Goal: Task Accomplishment & Management: Complete application form

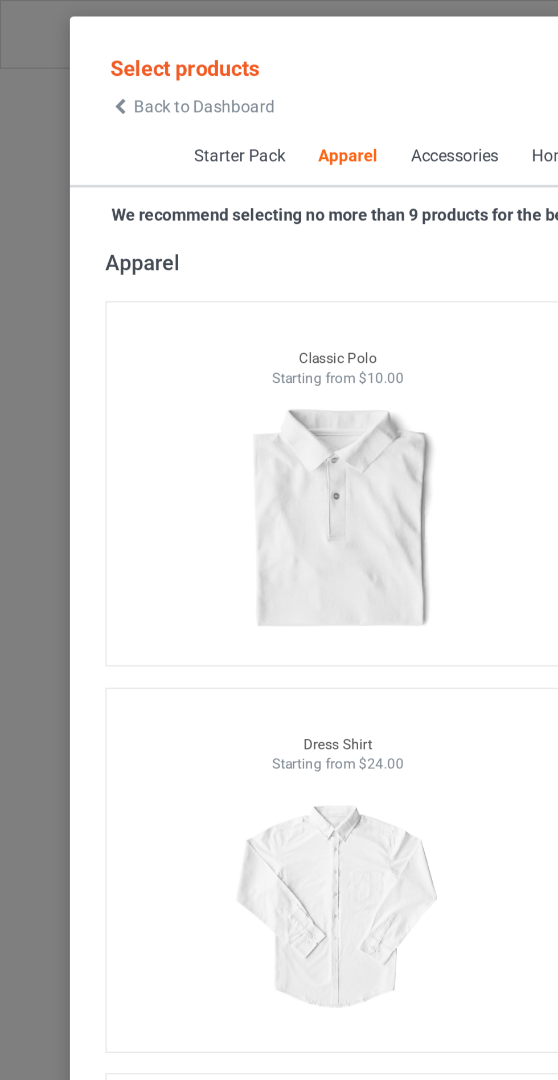
scroll to position [28, 0]
click at [66, 47] on span "Back to Dashboard" at bounding box center [98, 51] width 68 height 9
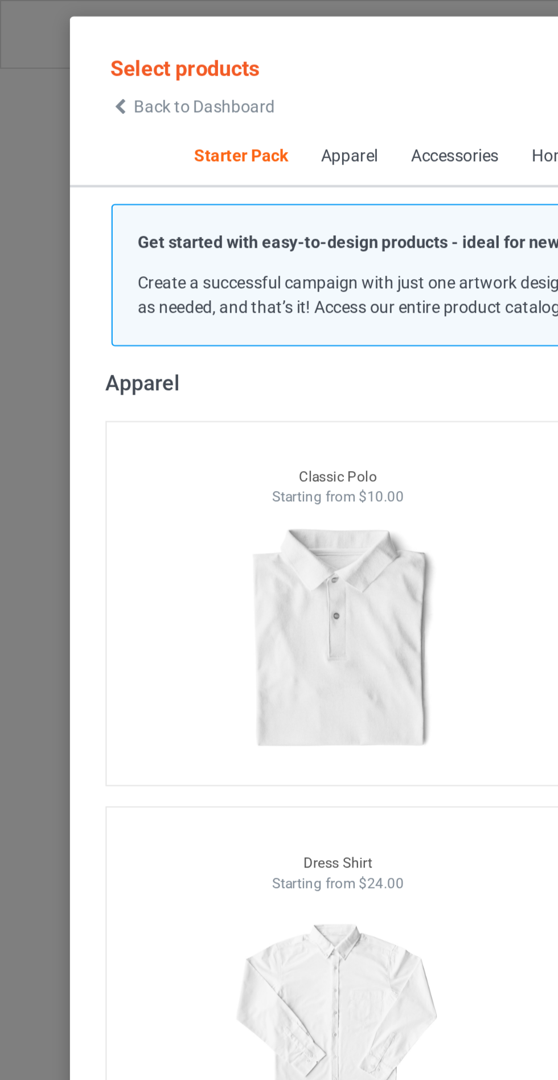
scroll to position [547, 0]
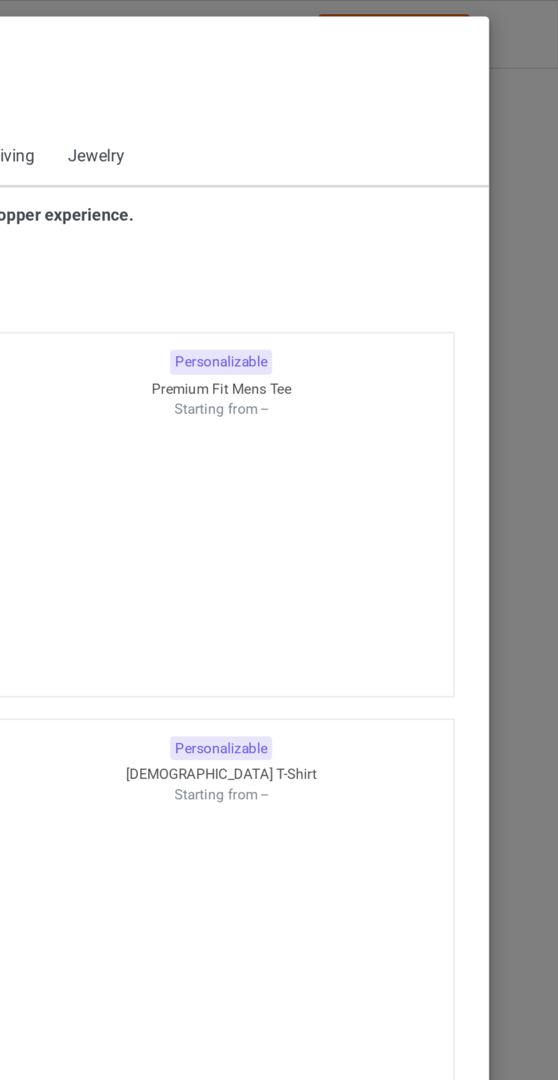
scroll to position [610, 0]
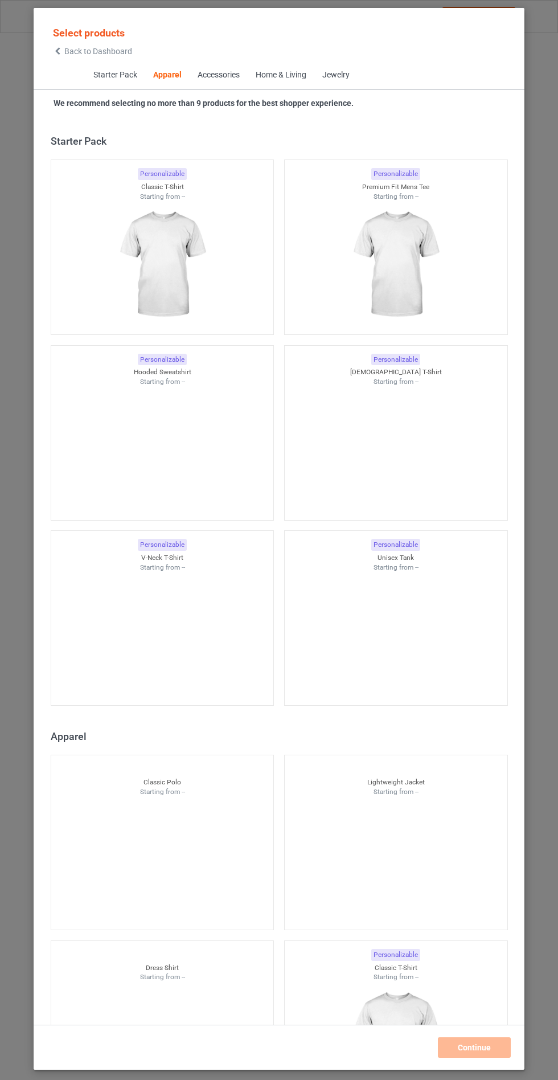
scroll to position [610, 0]
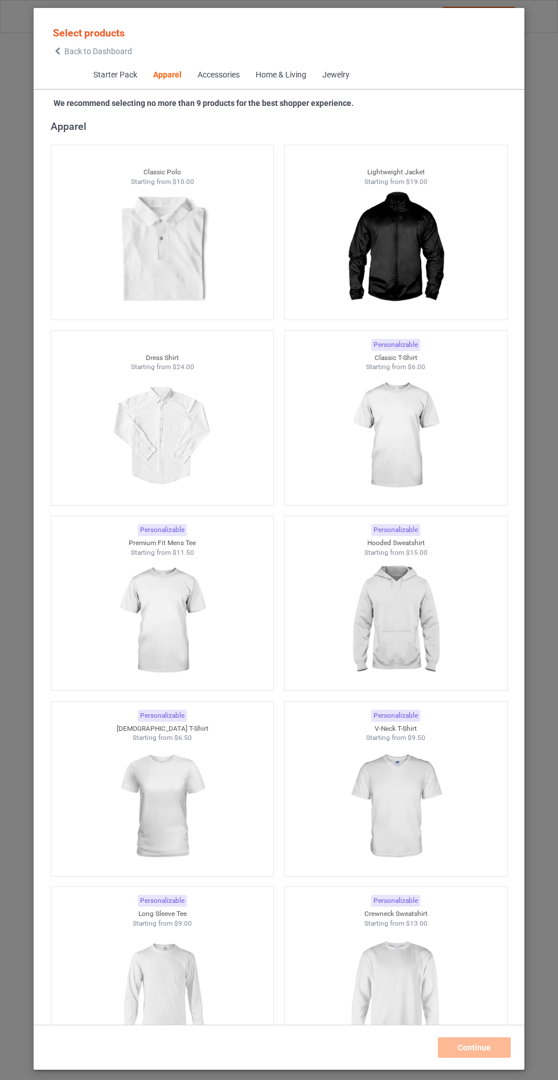
click at [430, 436] on img at bounding box center [396, 436] width 102 height 128
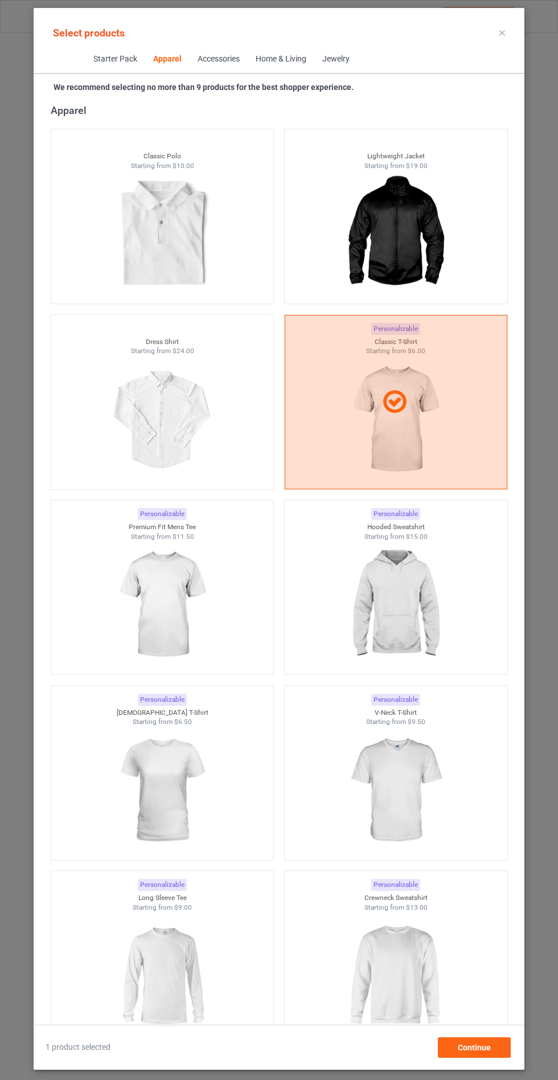
click at [219, 586] on div at bounding box center [162, 605] width 223 height 128
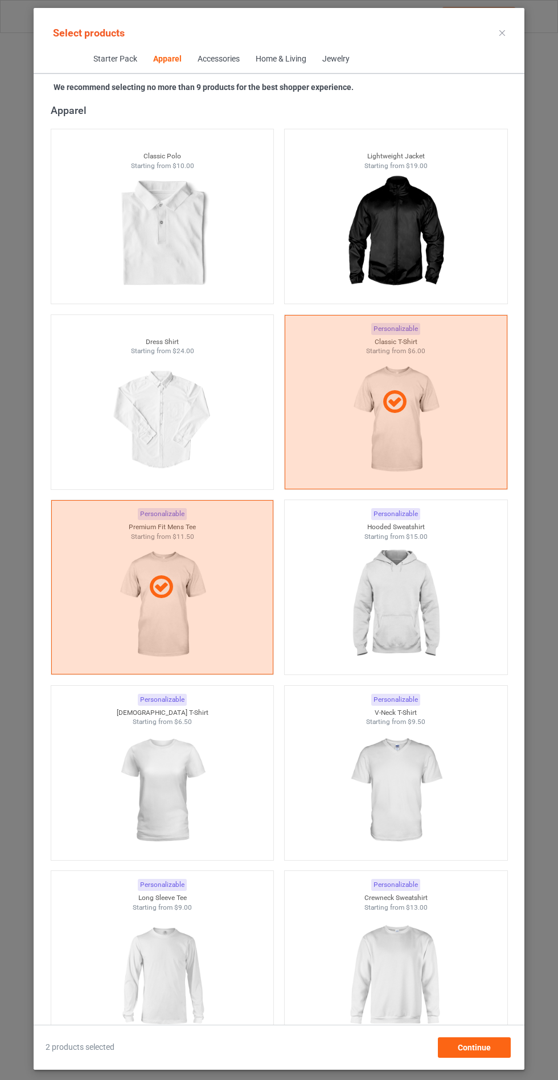
click at [415, 796] on img at bounding box center [396, 791] width 102 height 128
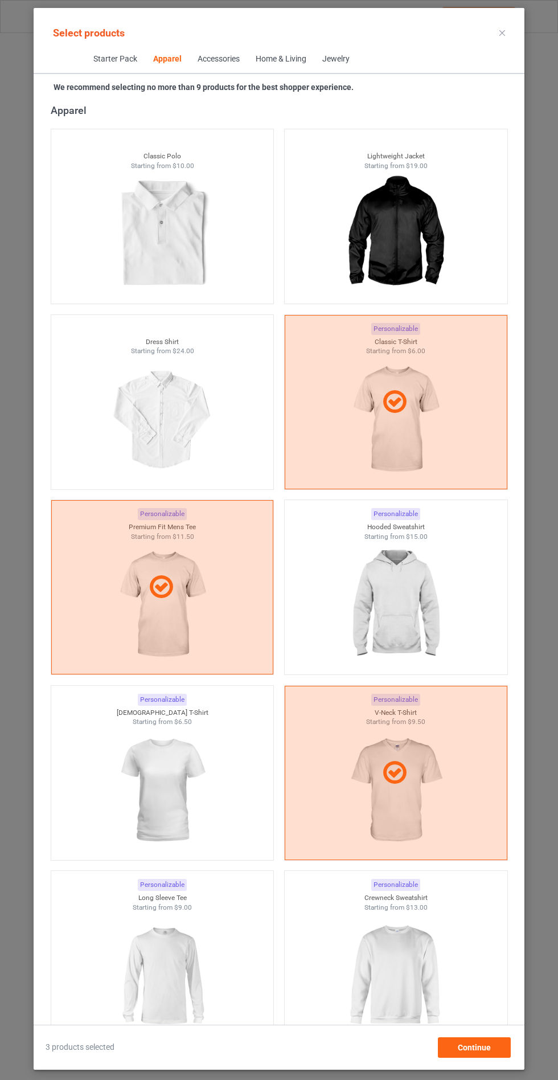
click at [159, 796] on img at bounding box center [162, 791] width 102 height 128
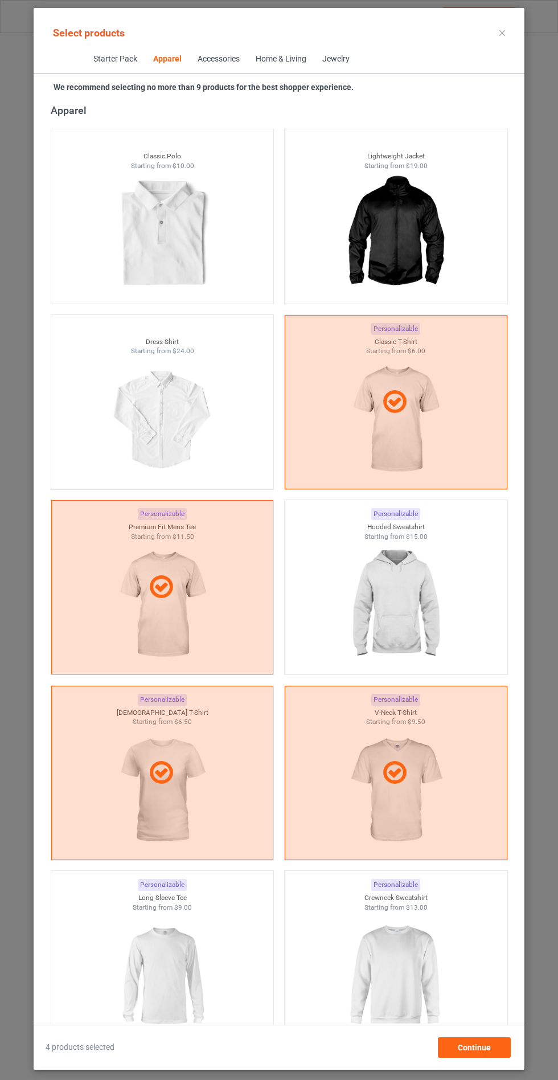
click at [502, 32] on icon at bounding box center [503, 33] width 6 height 6
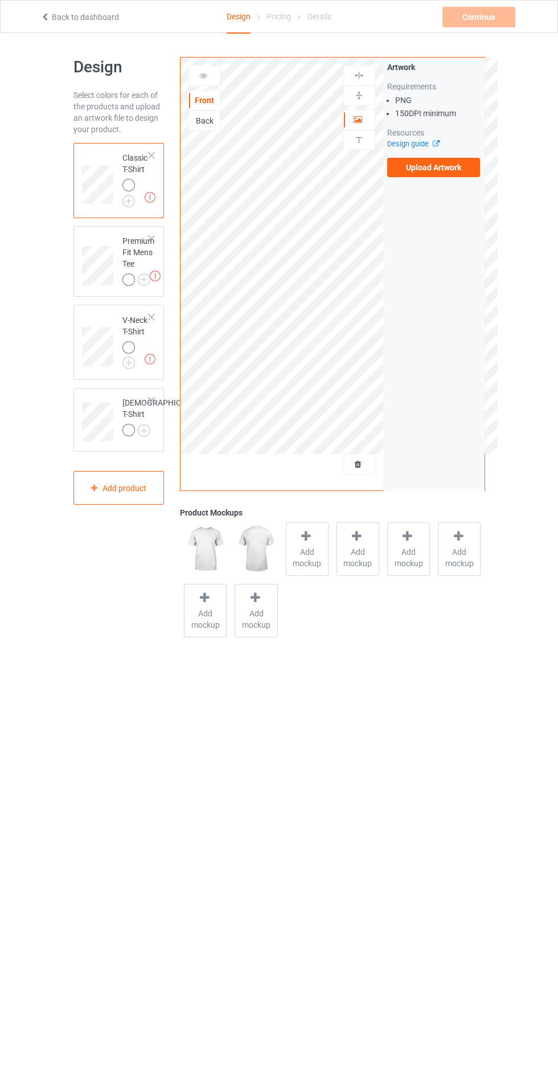
click at [447, 167] on label "Upload Artwork" at bounding box center [433, 167] width 93 height 19
click at [0, 0] on input "Upload Artwork" at bounding box center [0, 0] width 0 height 0
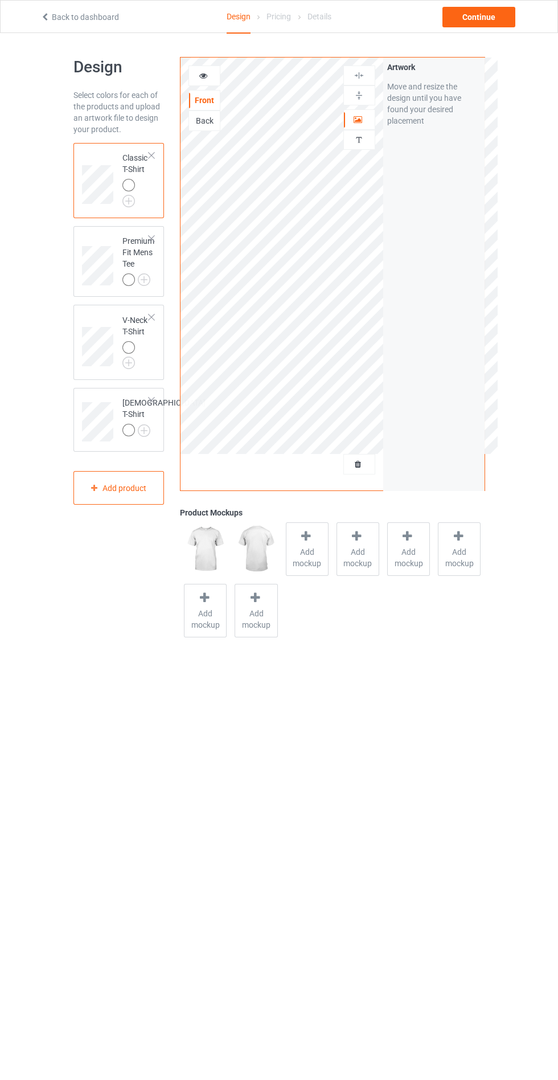
click at [126, 193] on div at bounding box center [130, 187] width 16 height 16
click at [0, 0] on img at bounding box center [0, 0] width 0 height 0
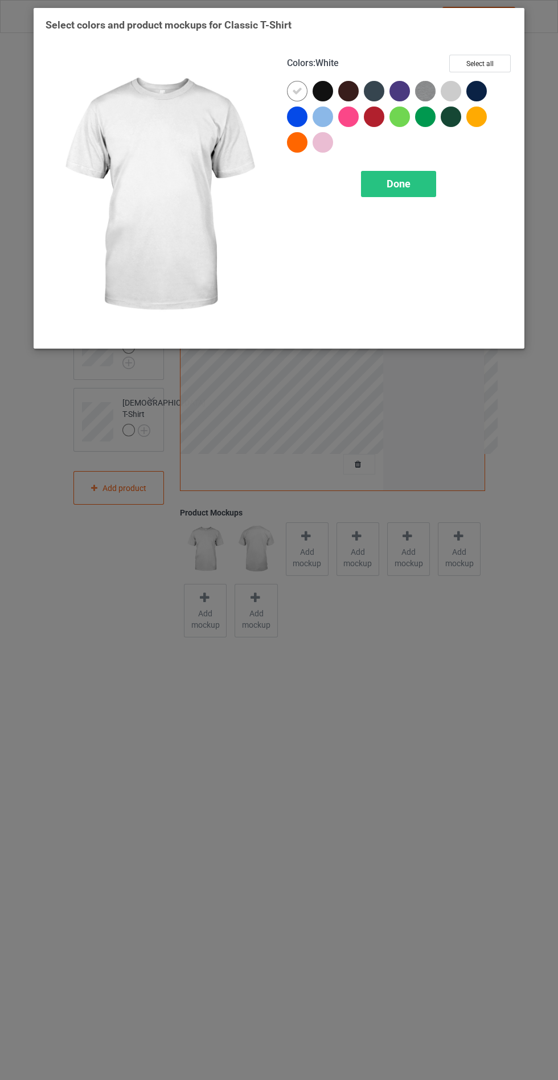
click at [373, 120] on div at bounding box center [374, 117] width 21 height 21
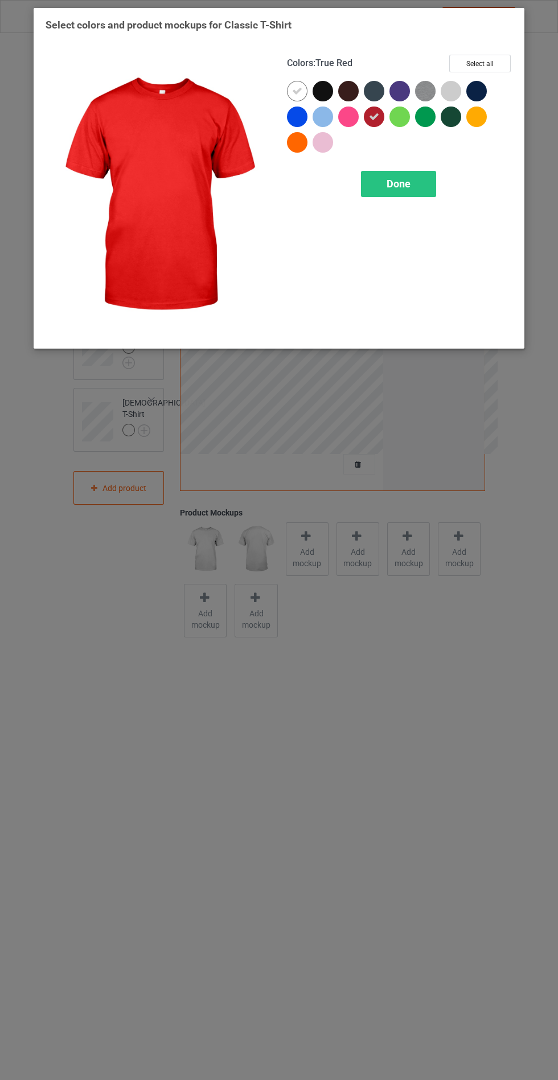
click at [297, 91] on icon at bounding box center [297, 91] width 10 height 10
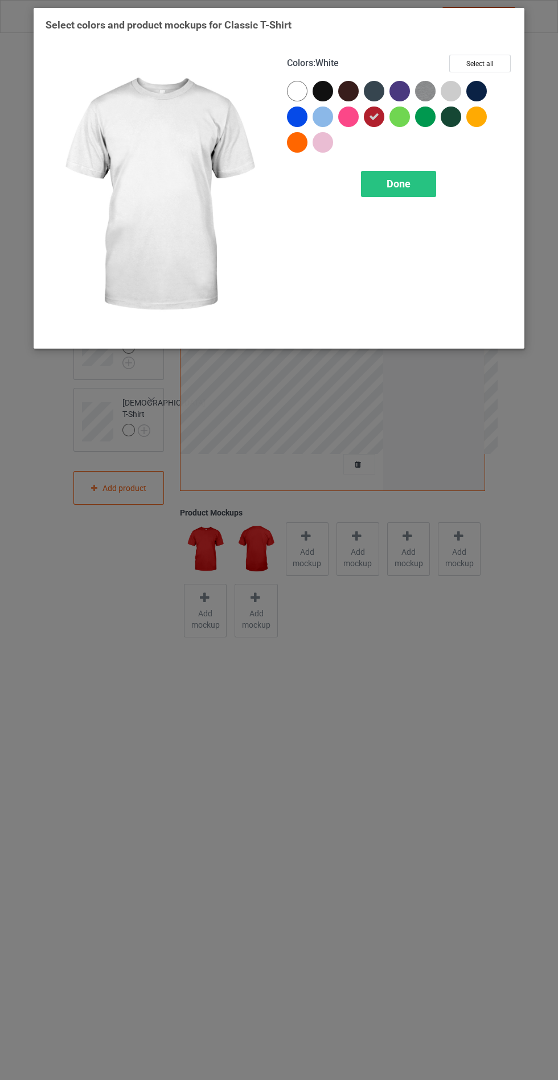
click at [408, 181] on span "Done" at bounding box center [399, 184] width 24 height 12
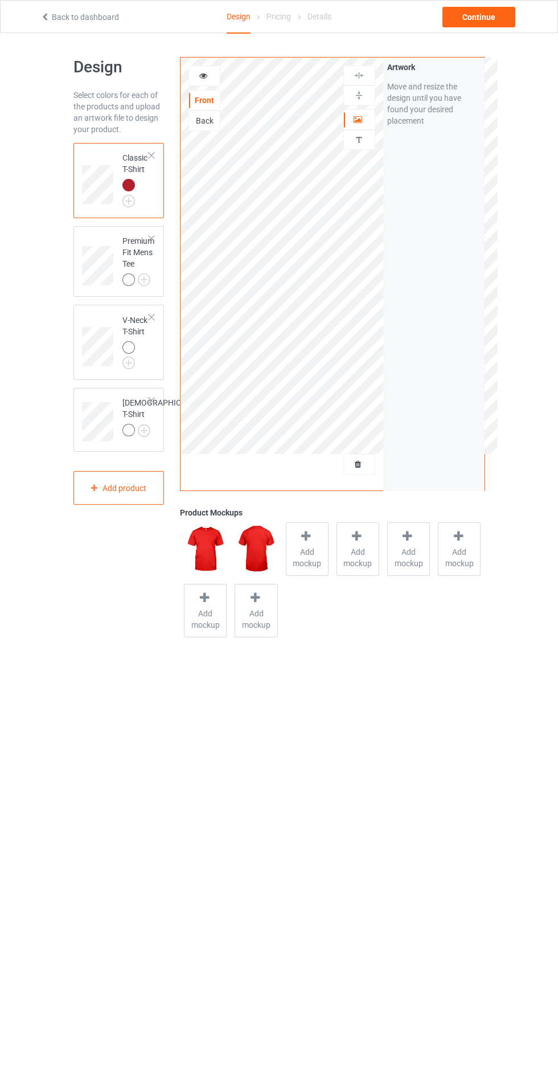
click at [136, 275] on div at bounding box center [130, 281] width 16 height 16
click at [0, 0] on img at bounding box center [0, 0] width 0 height 0
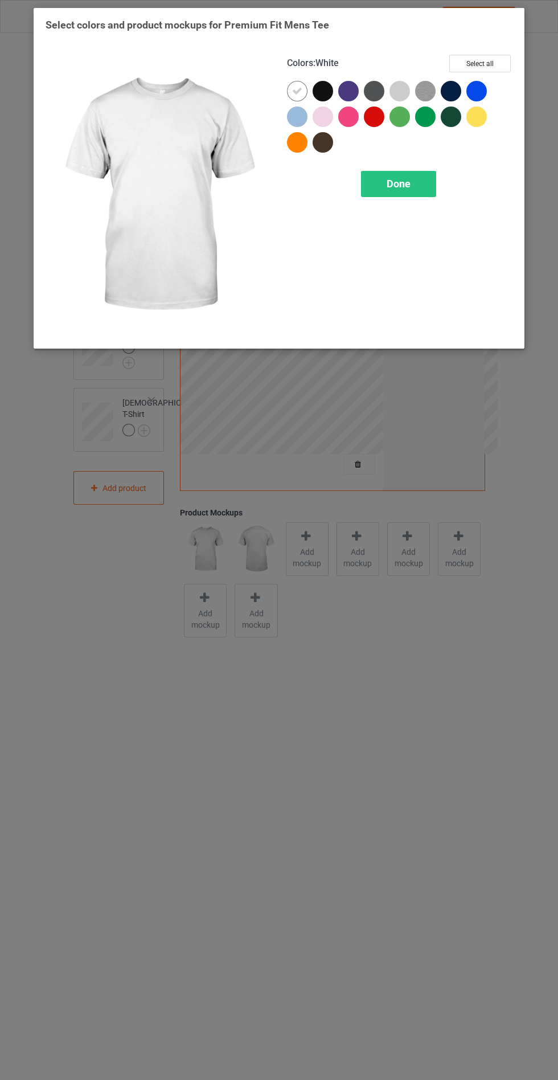
click at [371, 125] on div at bounding box center [374, 117] width 21 height 21
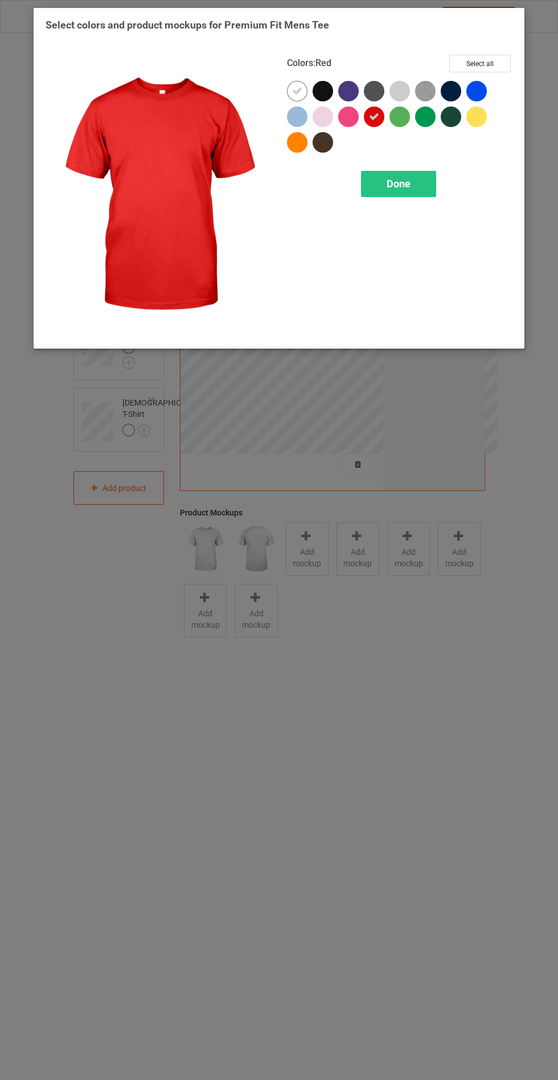
click at [294, 91] on icon at bounding box center [297, 91] width 10 height 10
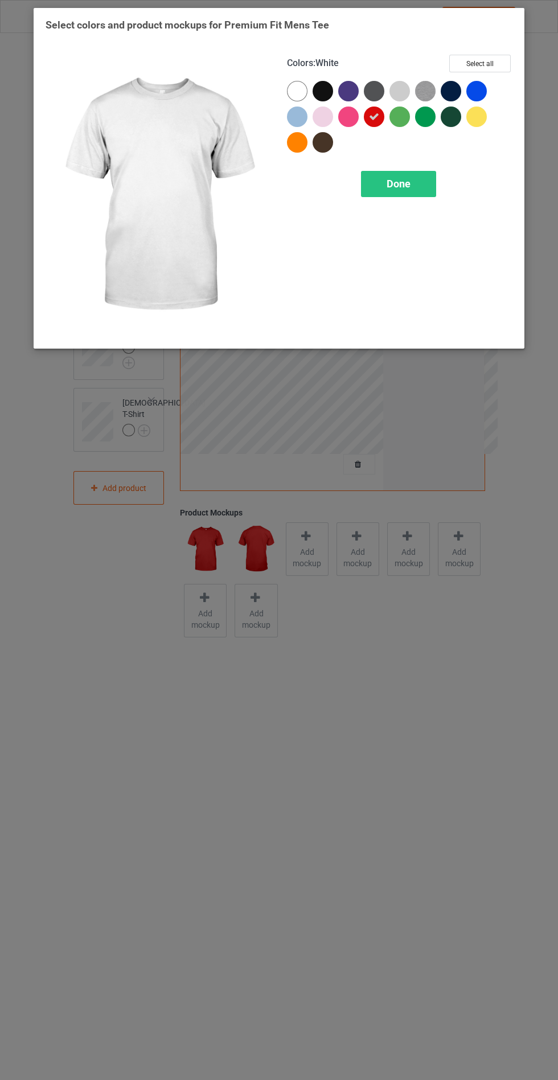
click at [404, 179] on span "Done" at bounding box center [399, 184] width 24 height 12
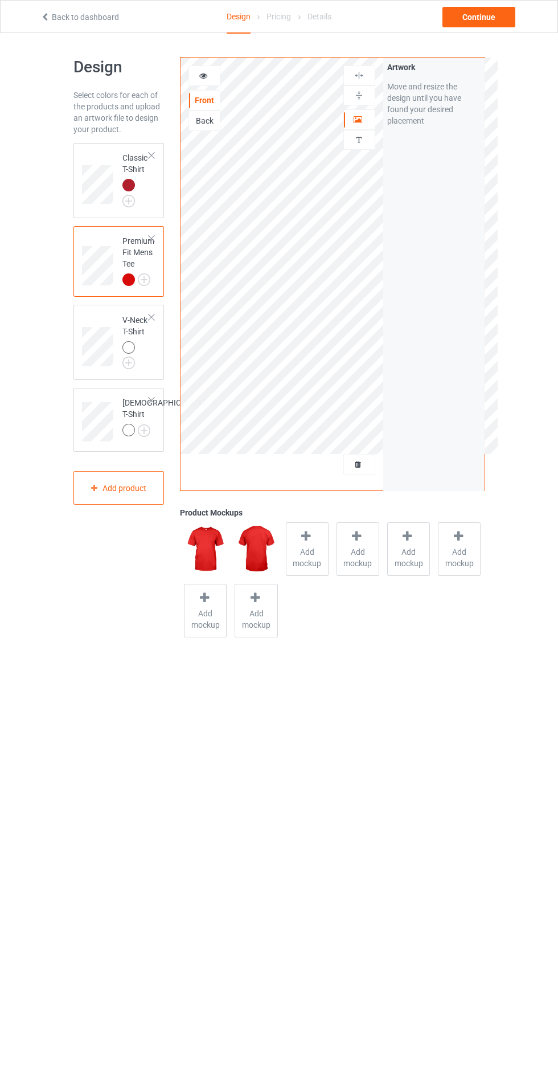
click at [0, 0] on img at bounding box center [0, 0] width 0 height 0
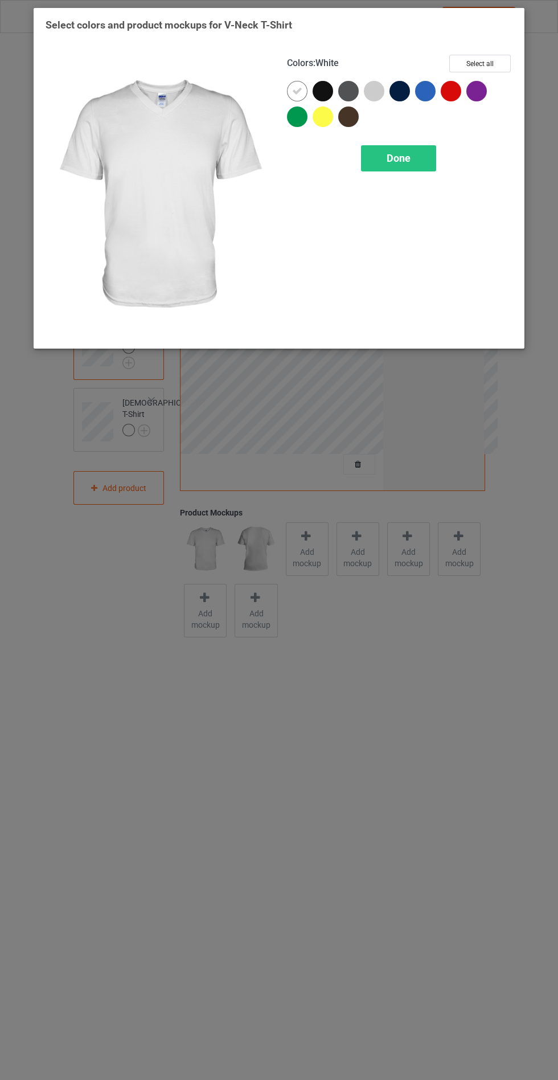
click at [443, 96] on div at bounding box center [451, 91] width 21 height 21
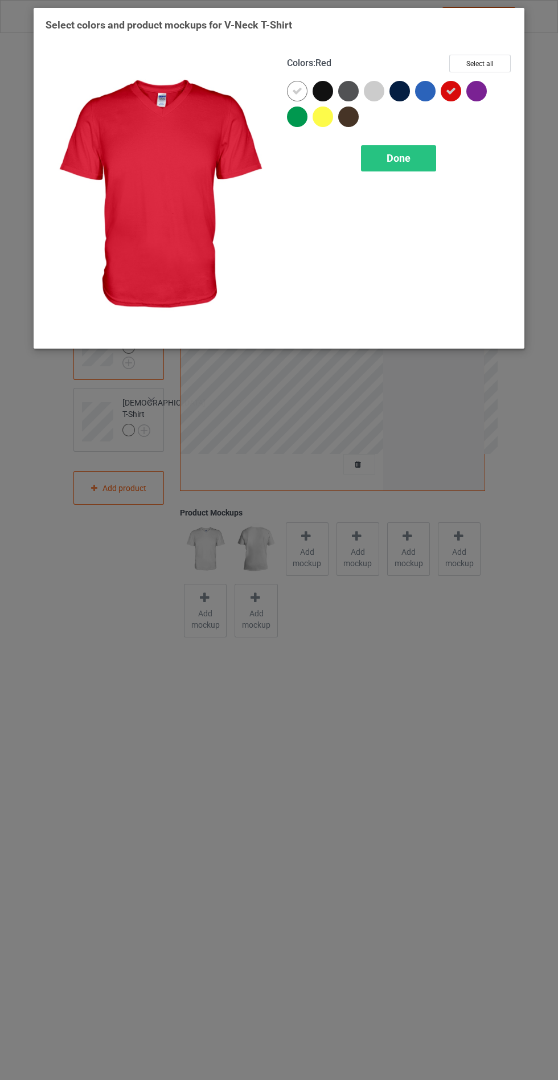
click at [295, 92] on icon at bounding box center [297, 91] width 10 height 10
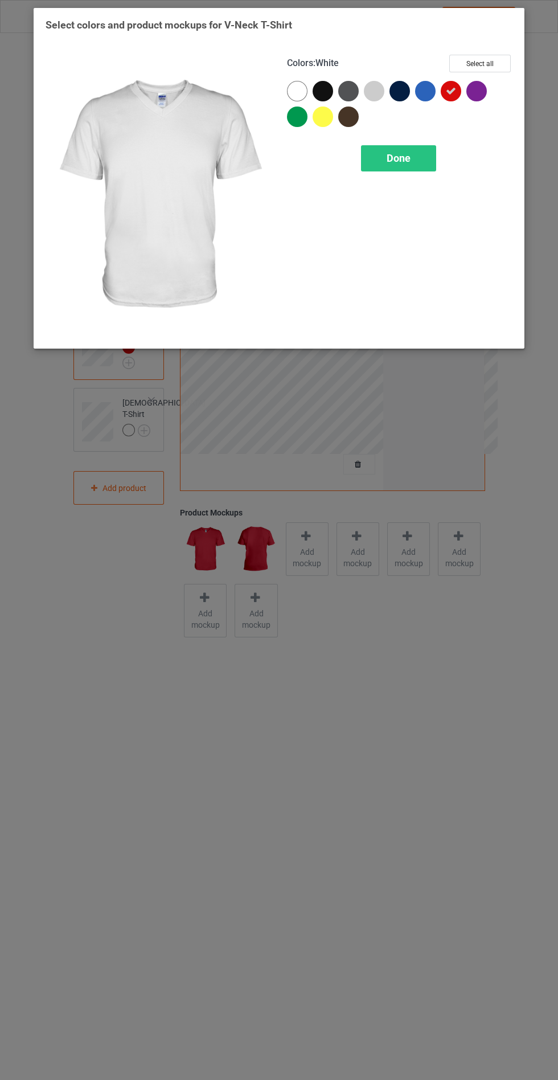
click at [414, 160] on div "Done" at bounding box center [398, 158] width 75 height 26
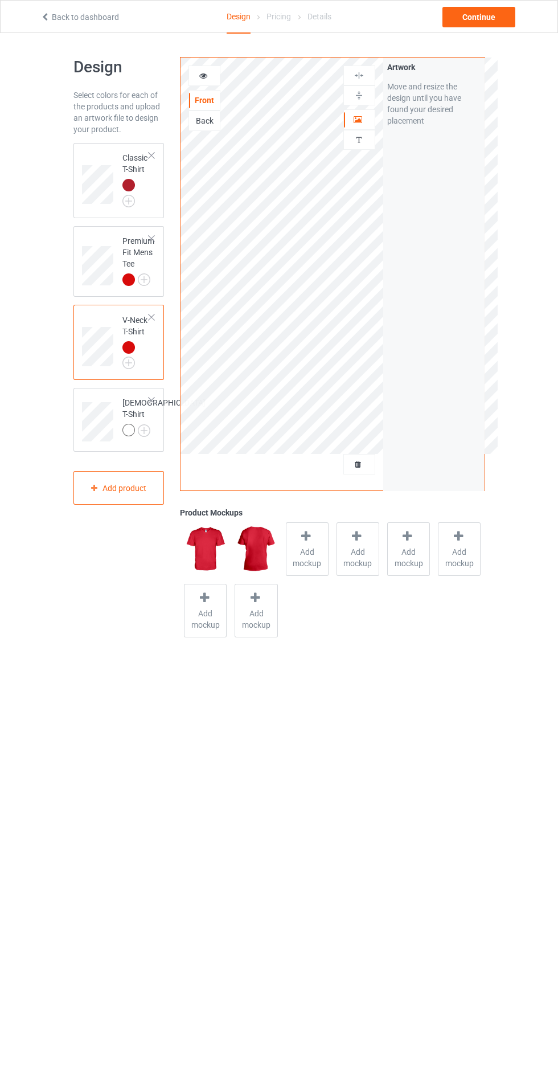
click at [0, 0] on img at bounding box center [0, 0] width 0 height 0
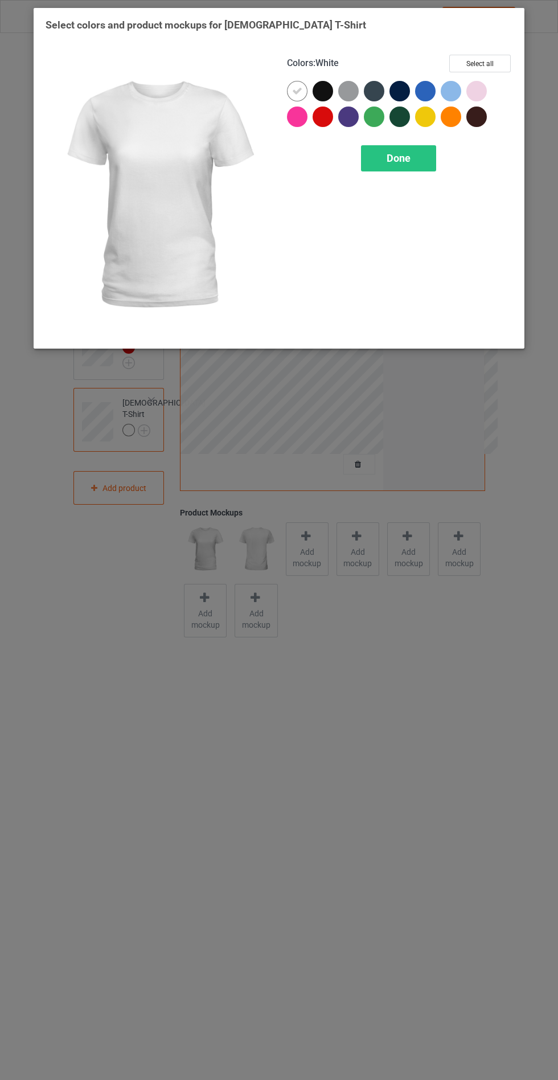
click at [313, 111] on div at bounding box center [326, 120] width 26 height 26
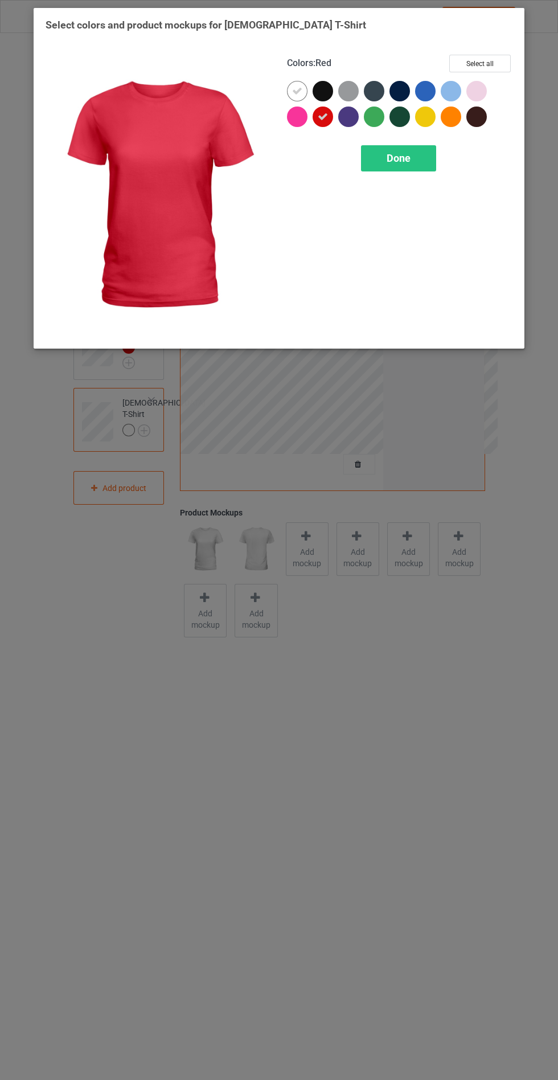
click at [297, 91] on icon at bounding box center [297, 91] width 10 height 10
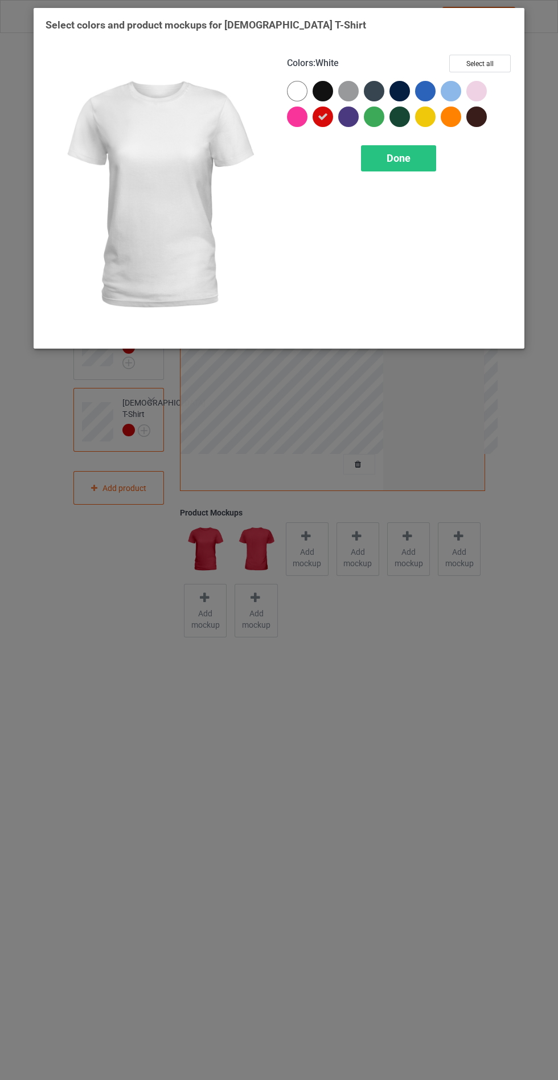
click at [416, 161] on div "Done" at bounding box center [398, 158] width 75 height 26
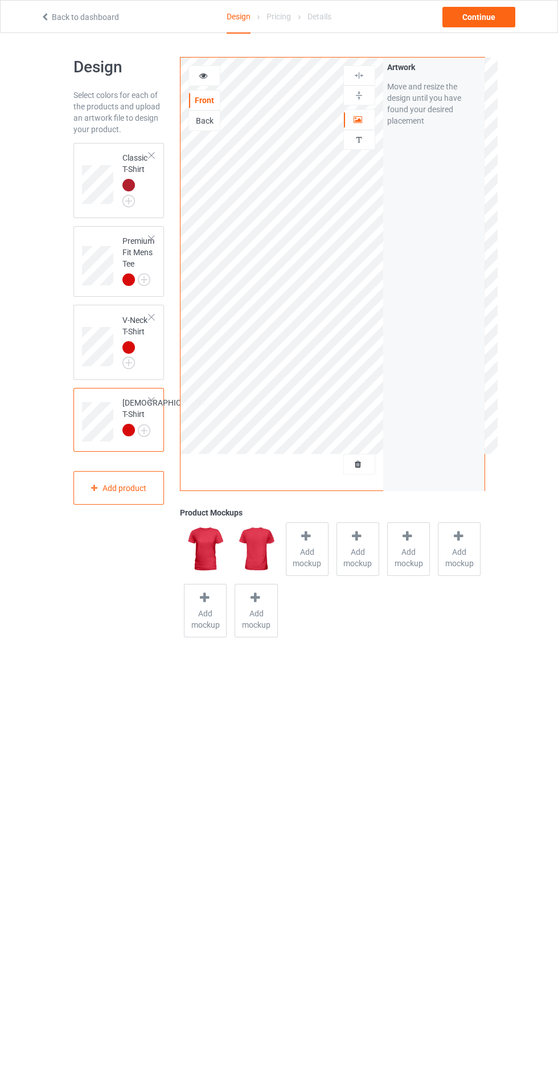
click at [358, 464] on icon at bounding box center [359, 463] width 10 height 8
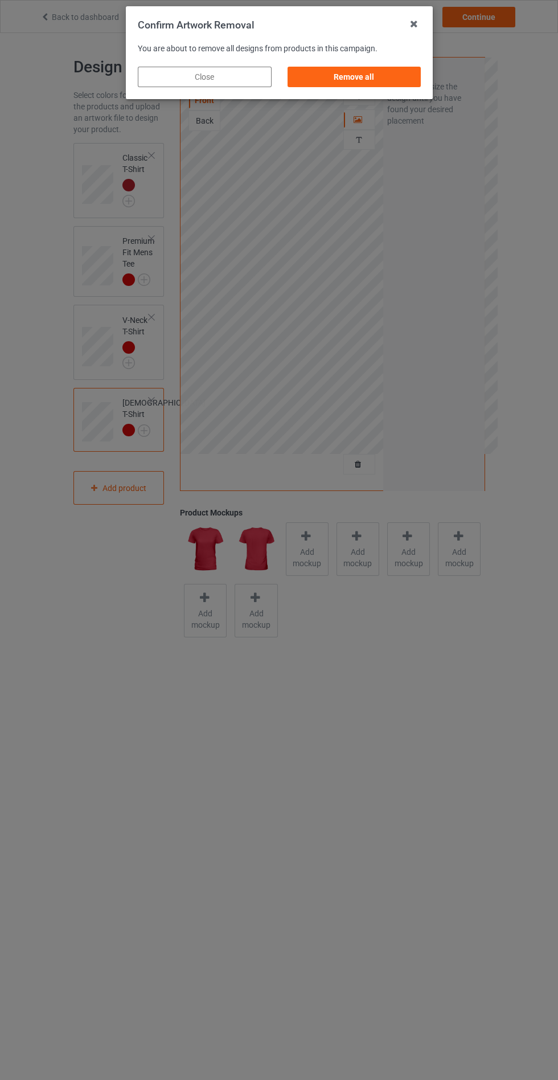
click at [376, 78] on div "Remove all" at bounding box center [354, 77] width 134 height 21
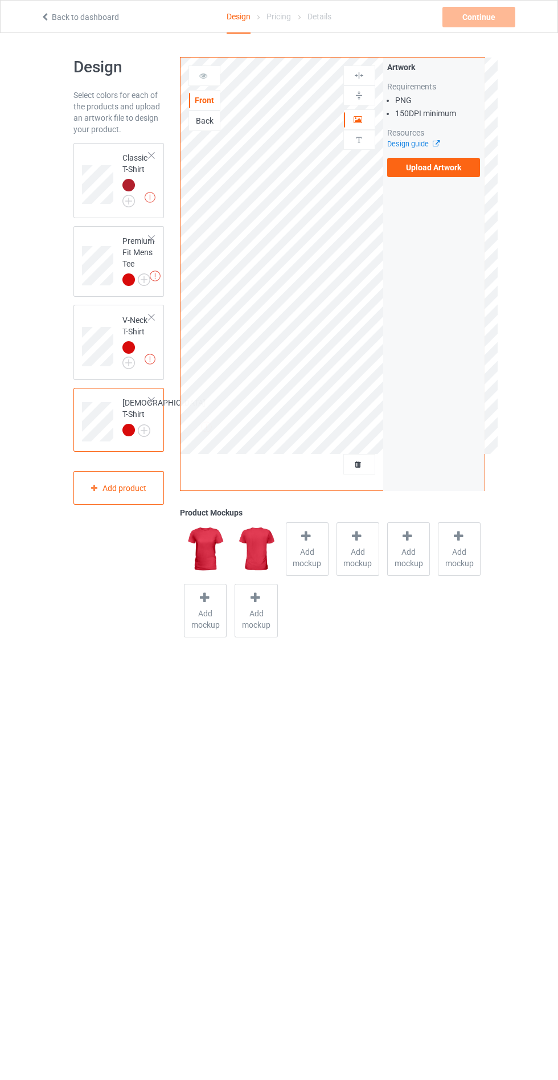
click at [459, 162] on label "Upload Artwork" at bounding box center [433, 167] width 93 height 19
click at [0, 0] on input "Upload Artwork" at bounding box center [0, 0] width 0 height 0
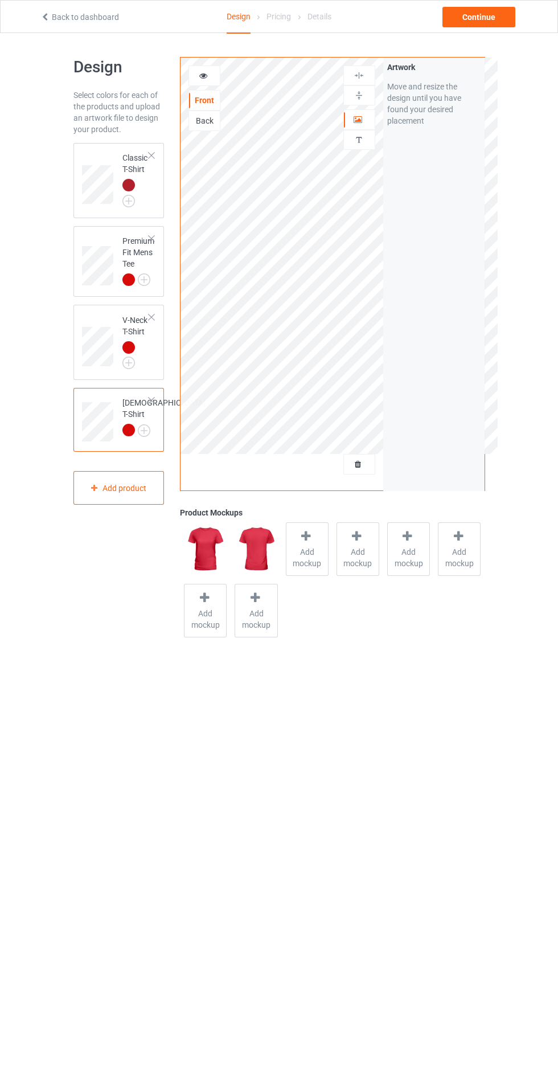
click at [366, 129] on div "Artwork" at bounding box center [360, 119] width 32 height 21
click at [356, 118] on icon at bounding box center [359, 118] width 10 height 8
click at [308, 551] on span "Add mockup" at bounding box center [308, 557] width 42 height 23
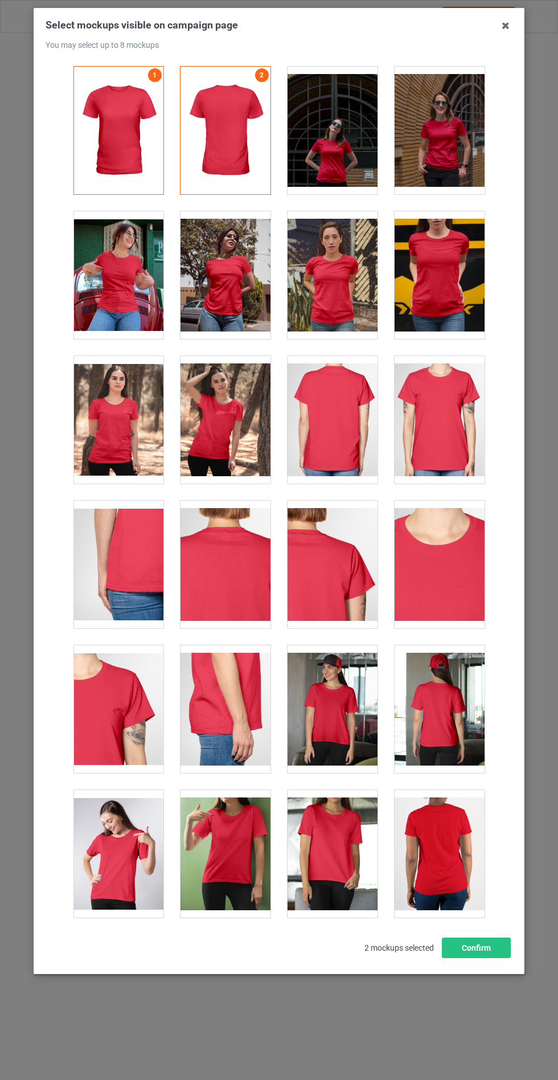
click at [125, 437] on div at bounding box center [118, 420] width 90 height 128
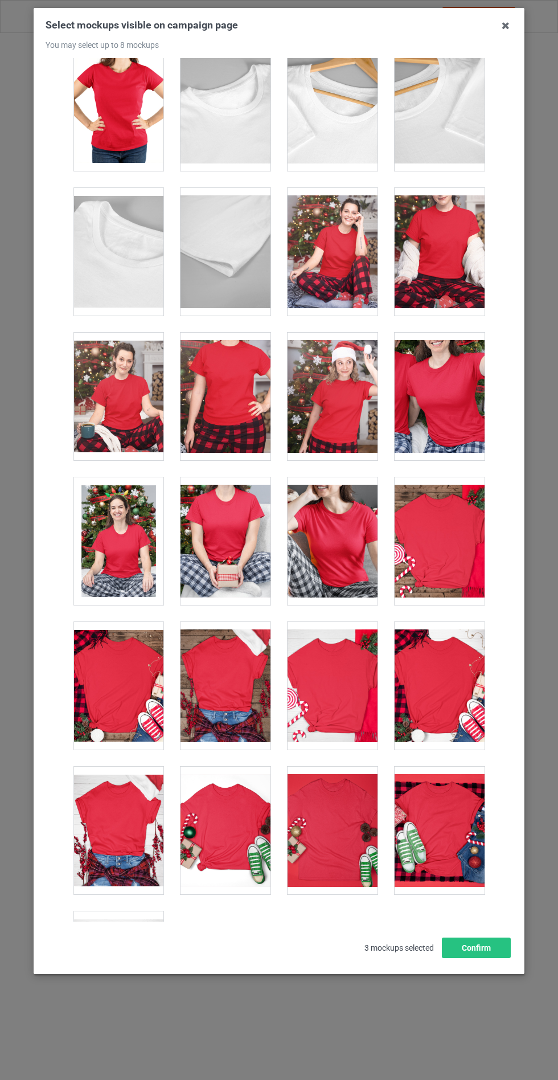
scroll to position [3263, 0]
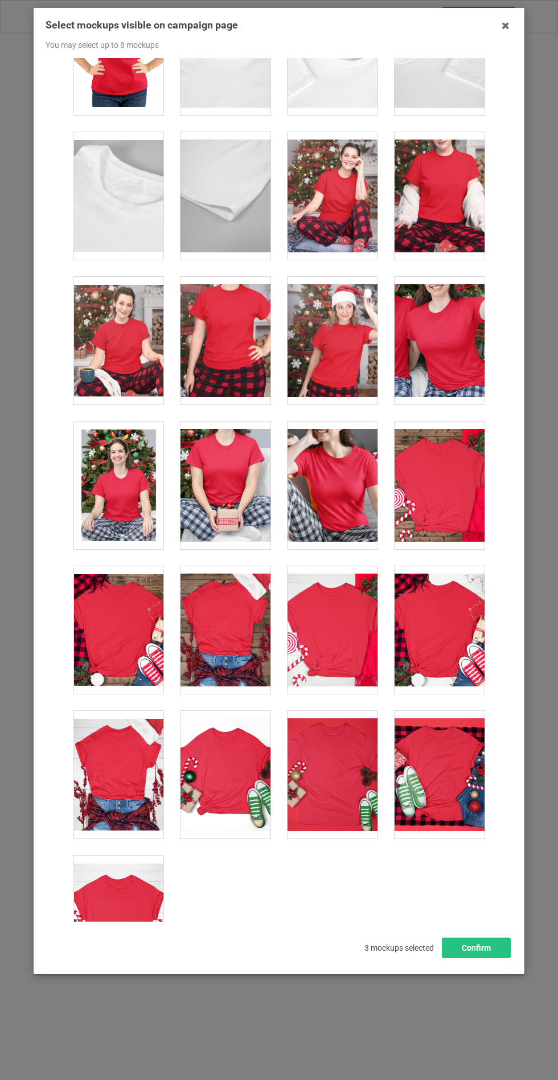
click at [451, 213] on div at bounding box center [440, 196] width 90 height 128
click at [490, 958] on button "Confirm" at bounding box center [476, 948] width 69 height 21
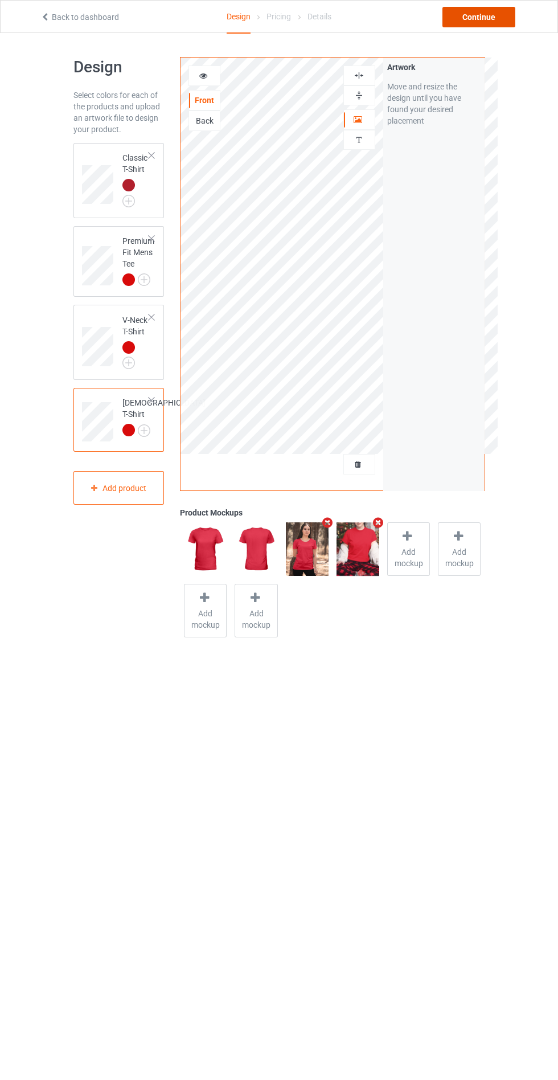
click at [492, 18] on div "Continue" at bounding box center [479, 17] width 73 height 21
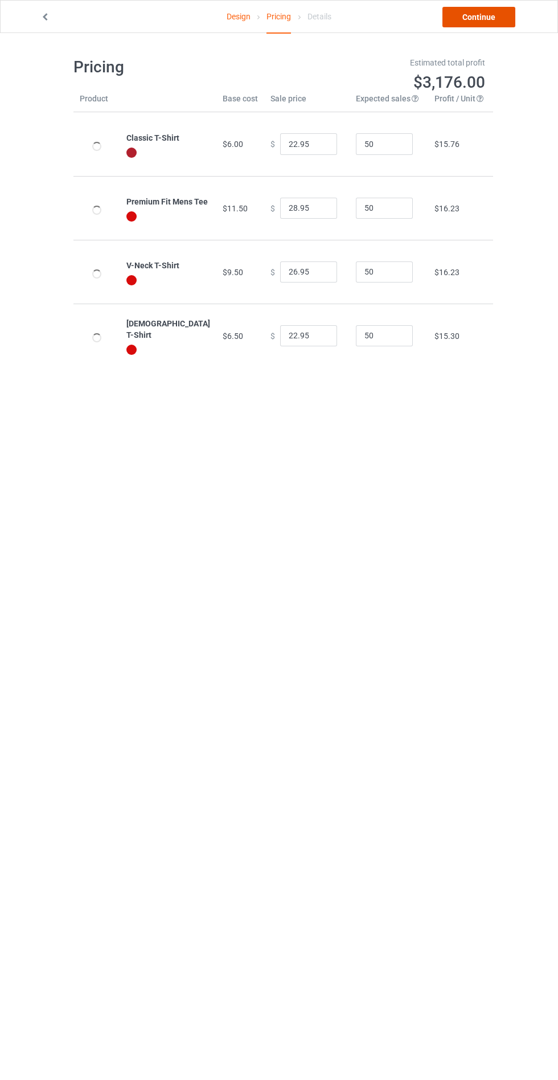
click at [481, 17] on link "Continue" at bounding box center [479, 17] width 73 height 21
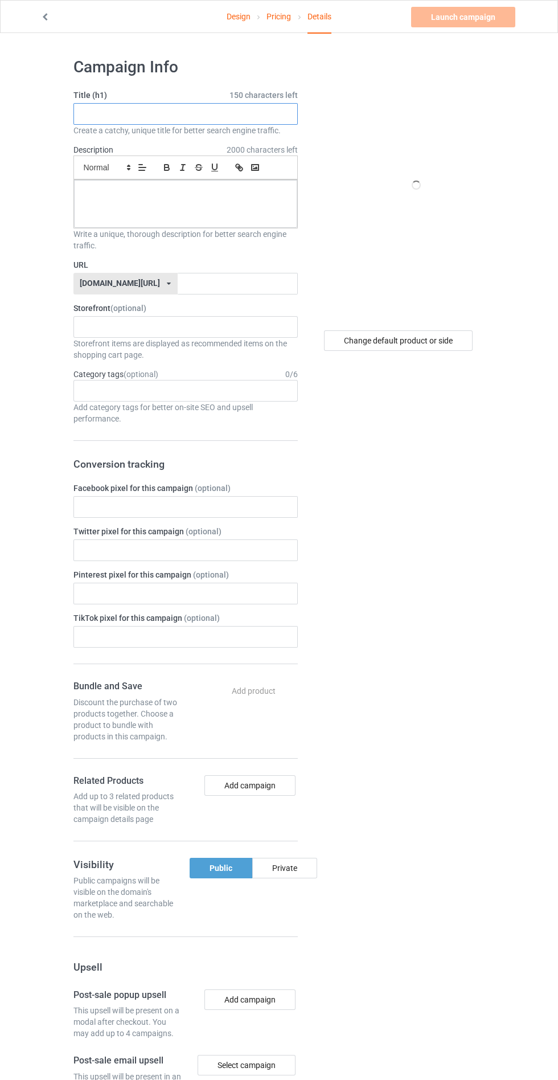
click at [223, 110] on input "text" at bounding box center [185, 114] width 224 height 22
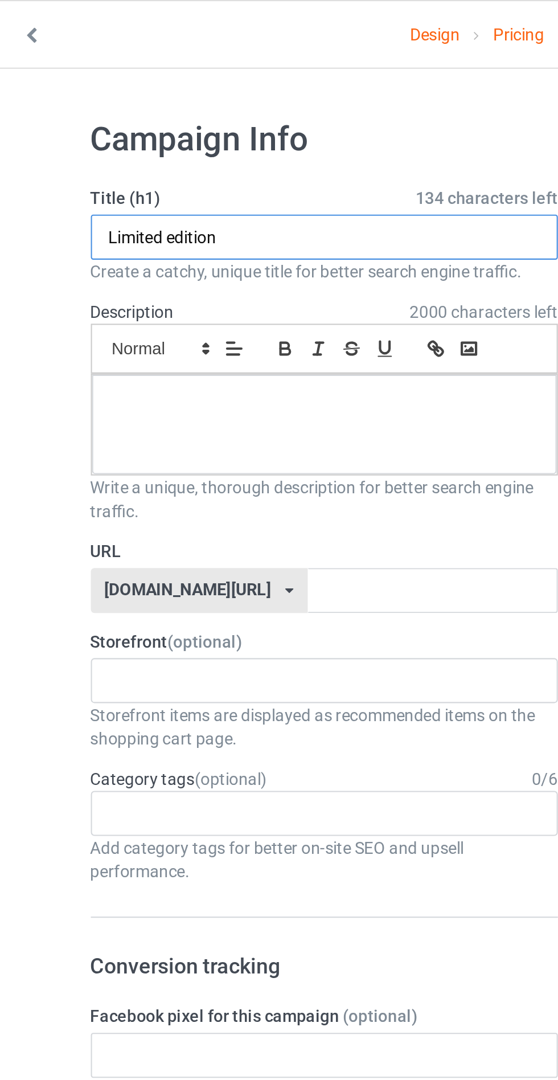
type input "Limited edition"
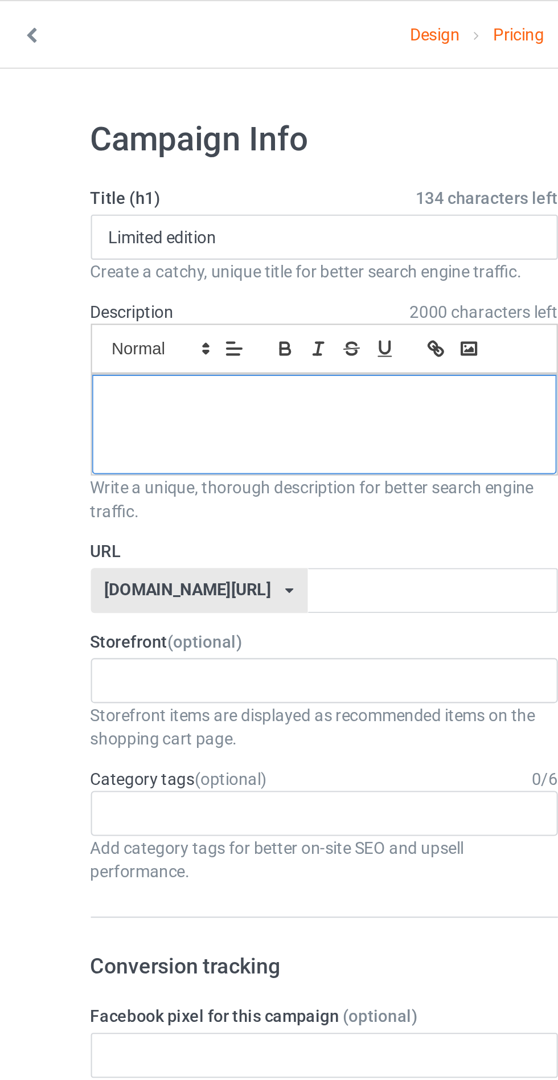
click at [165, 192] on p at bounding box center [185, 192] width 205 height 11
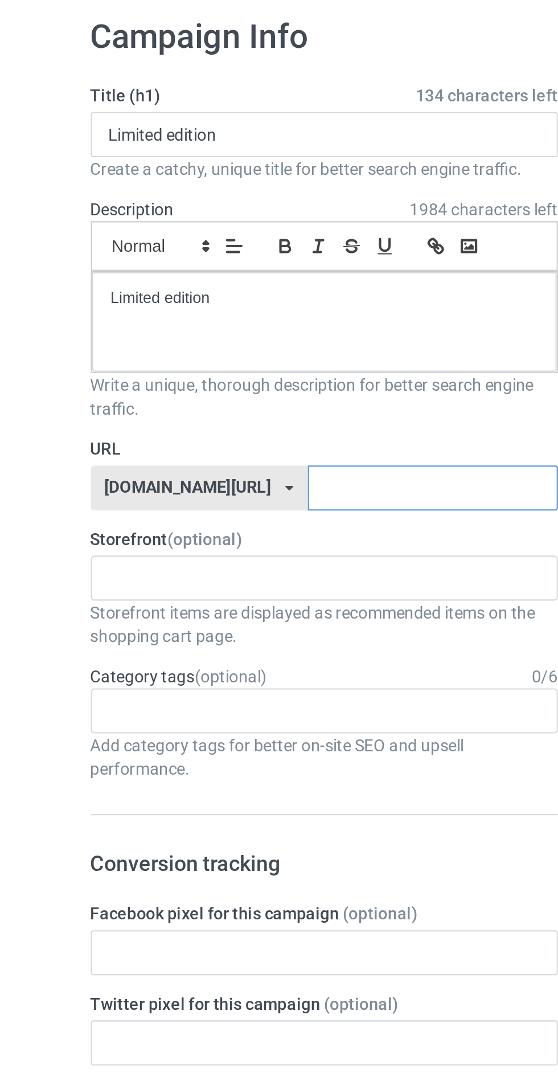
click at [203, 281] on input "text" at bounding box center [238, 284] width 120 height 22
type input "Akti1"
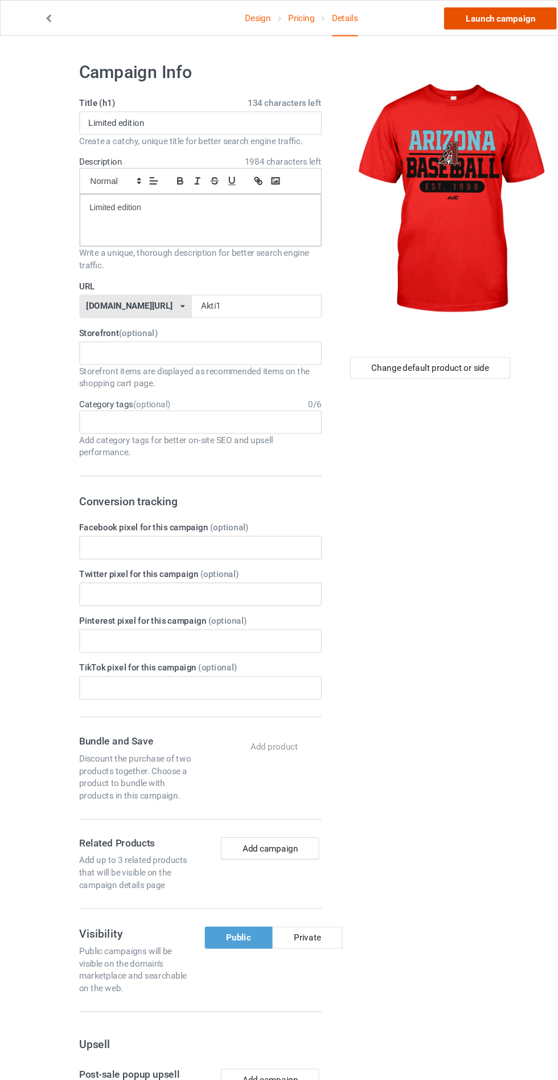
click at [479, 17] on link "Launch campaign" at bounding box center [463, 17] width 104 height 21
